Goal: Answer question/provide support: Share knowledge or assist other users

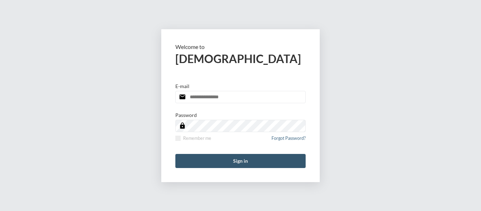
type input "**********"
click at [239, 161] on button "Sign in" at bounding box center [240, 161] width 130 height 14
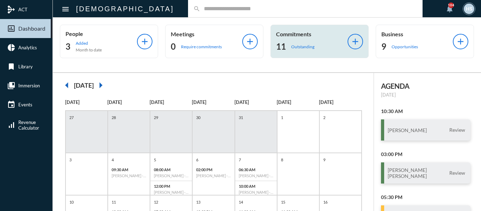
click at [300, 48] on p "Outstanding" at bounding box center [302, 46] width 23 height 5
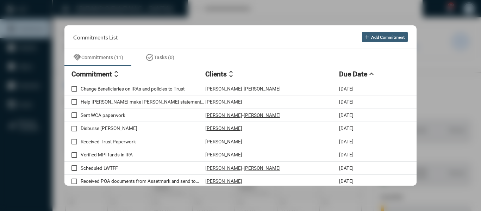
click at [260, 14] on div at bounding box center [240, 105] width 481 height 211
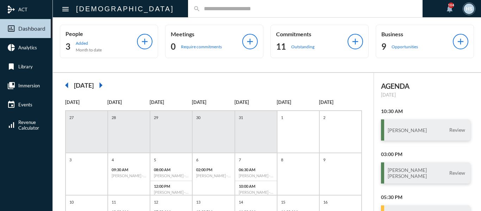
click at [242, 11] on div "search" at bounding box center [305, 8] width 235 height 17
click at [241, 11] on input "text" at bounding box center [308, 9] width 217 height 6
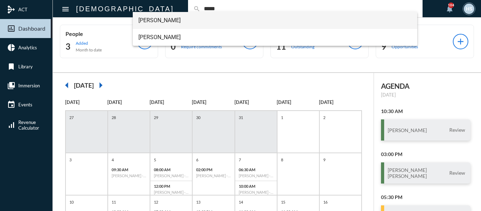
type input "*****"
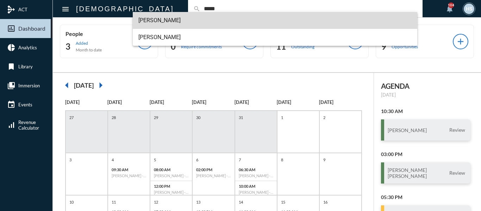
click at [149, 18] on span "[PERSON_NAME]" at bounding box center [275, 20] width 274 height 17
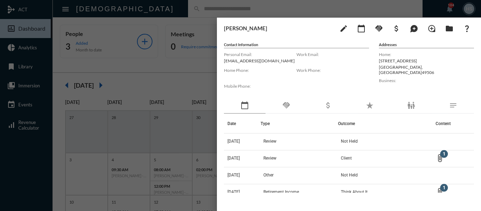
drag, startPoint x: 281, startPoint y: 60, endPoint x: 219, endPoint y: 62, distance: 62.0
click at [219, 62] on div "[PERSON_NAME] edit calendar_today handshake attach_money maps_ugc loupe folder …" at bounding box center [349, 113] width 264 height 190
copy p "[EMAIL_ADDRESS][DOMAIN_NAME]"
click at [188, 76] on div at bounding box center [240, 105] width 481 height 211
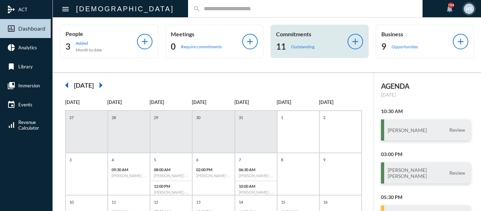
click at [295, 47] on p "Outstanding" at bounding box center [302, 46] width 23 height 5
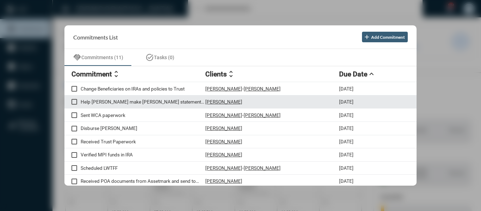
click at [123, 101] on p "Help [PERSON_NAME] make [PERSON_NAME] statements paperless" at bounding box center [143, 102] width 125 height 6
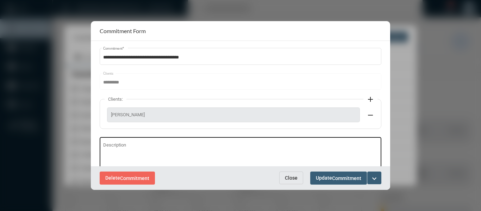
scroll to position [35, 0]
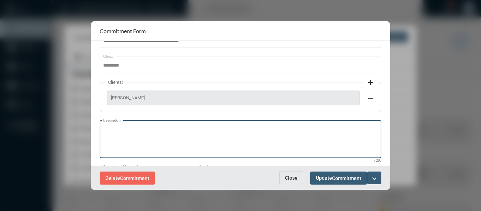
click at [156, 131] on textarea "Description" at bounding box center [240, 140] width 275 height 28
type textarea "**********"
click at [375, 177] on mat-icon "expand_more" at bounding box center [374, 178] width 8 height 8
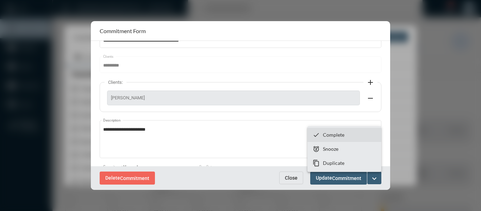
click at [329, 135] on p "Complete" at bounding box center [333, 135] width 21 height 6
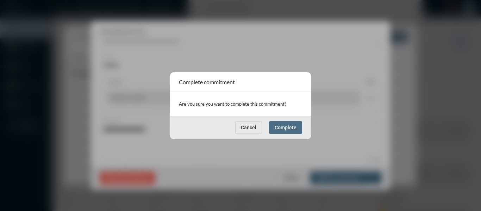
click at [282, 126] on span "Complete" at bounding box center [286, 128] width 22 height 6
